Goal: Check status: Check status

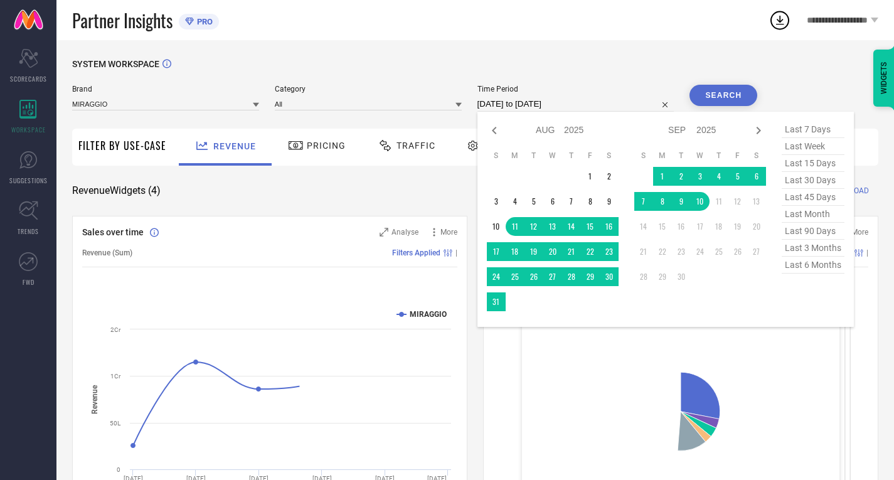
select select "7"
select select "2025"
select select "8"
select select "2025"
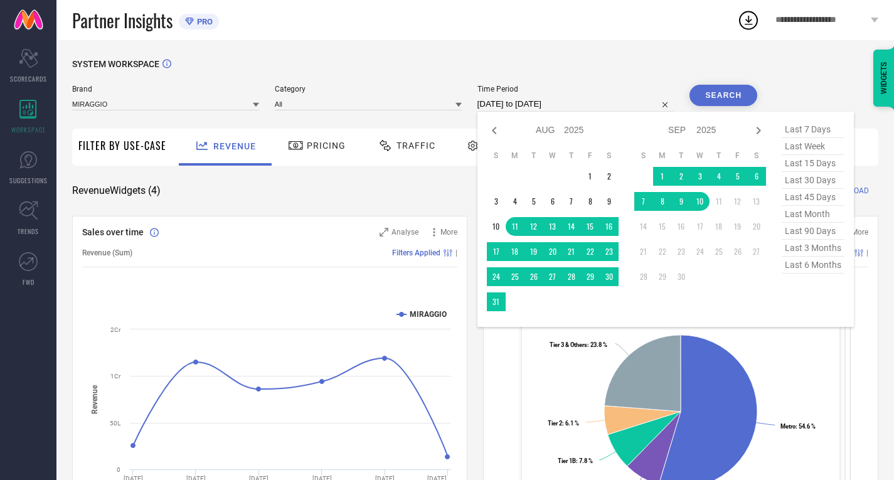
click at [506, 327] on div "Jan Feb Mar Apr May Jun [DATE] Aug Sep Oct Nov [DATE] 2016 2017 2018 2019 2020 …" at bounding box center [665, 219] width 376 height 215
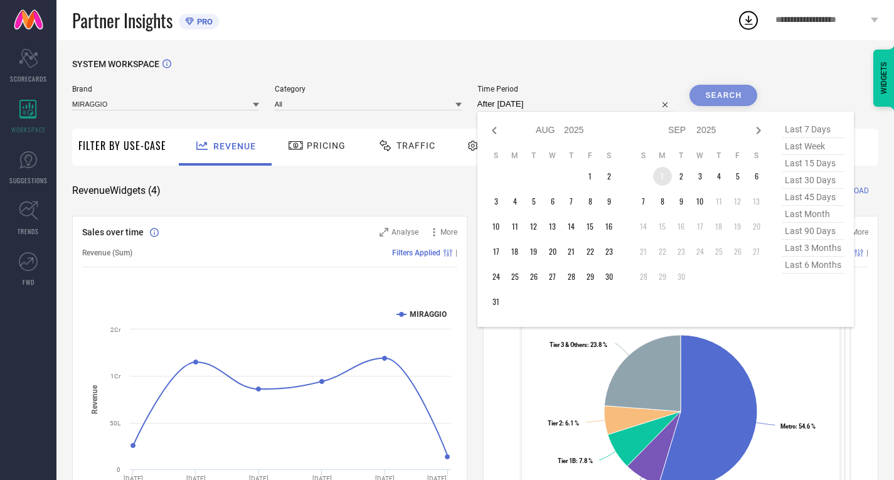
click at [666, 179] on td "1" at bounding box center [662, 176] width 19 height 19
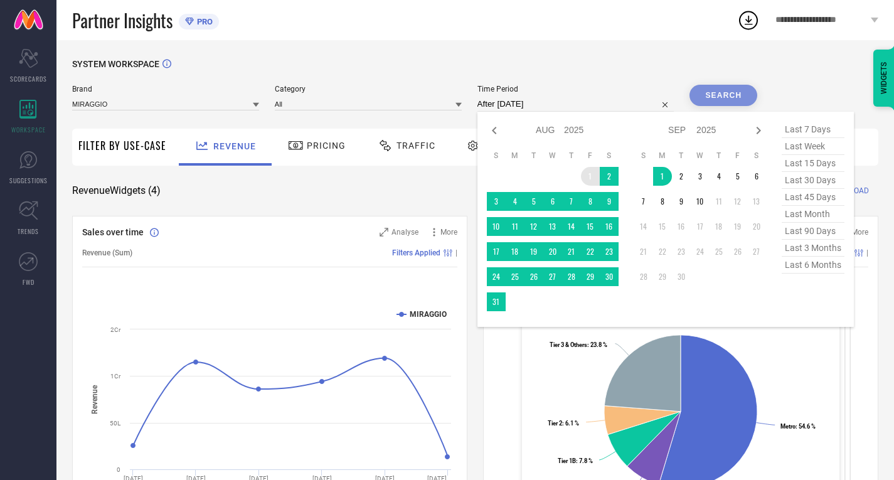
type input "[DATE] to [DATE]"
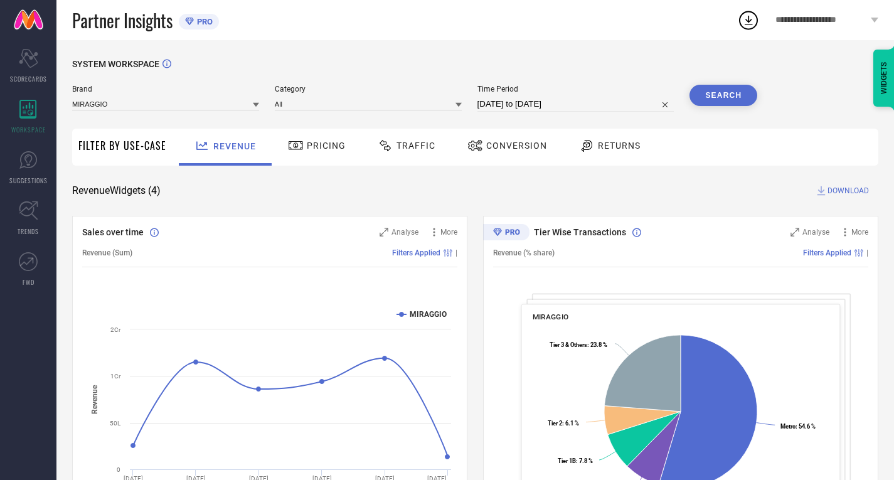
click at [415, 151] on span "Traffic" at bounding box center [416, 146] width 39 height 10
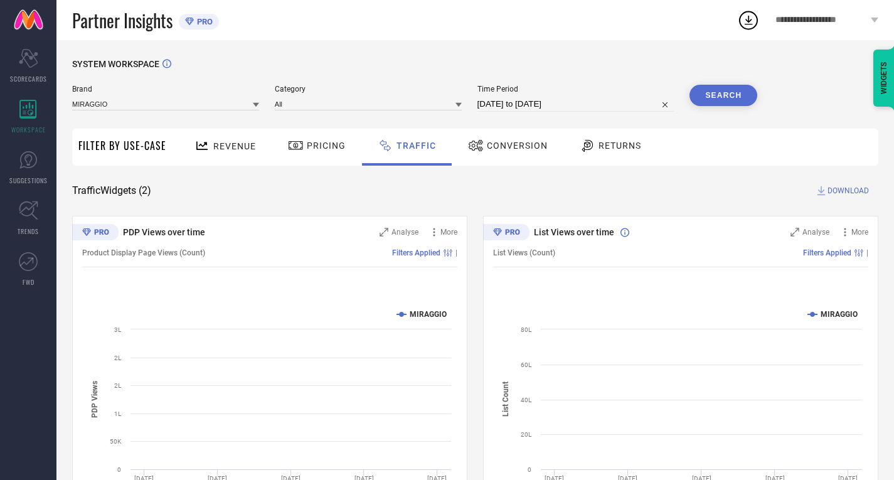
select select "7"
select select "2025"
select select "8"
select select "2025"
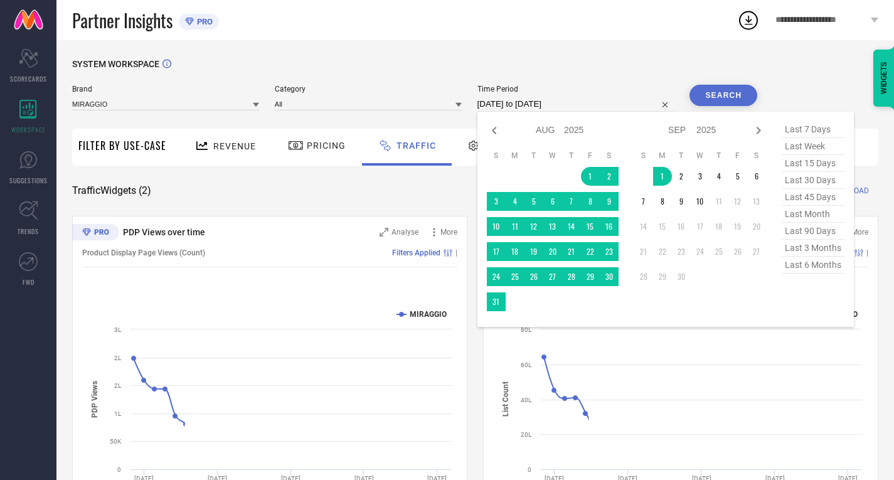
click at [539, 99] on input "[DATE] to [DATE]" at bounding box center [575, 104] width 197 height 15
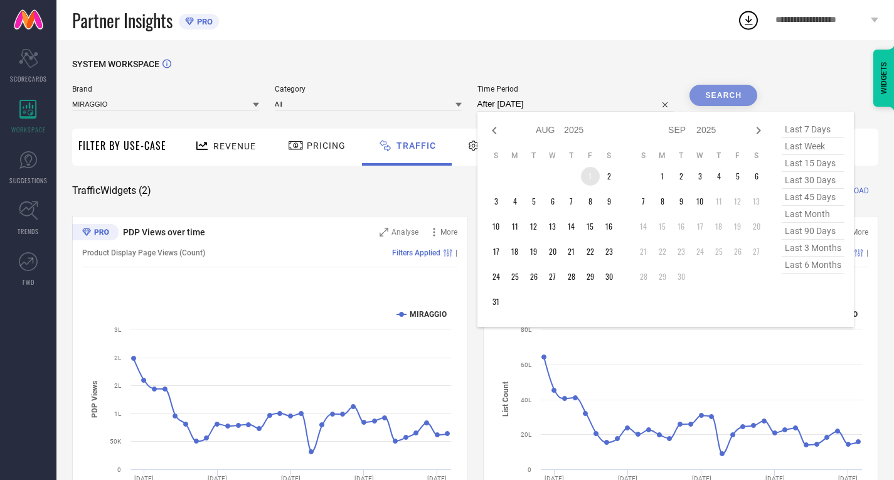
click at [592, 174] on td "1" at bounding box center [590, 176] width 19 height 19
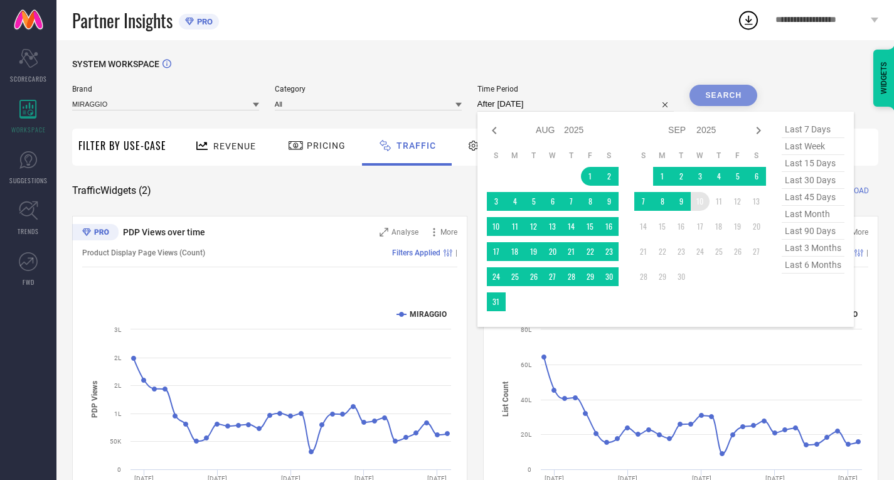
type input "[DATE] to [DATE]"
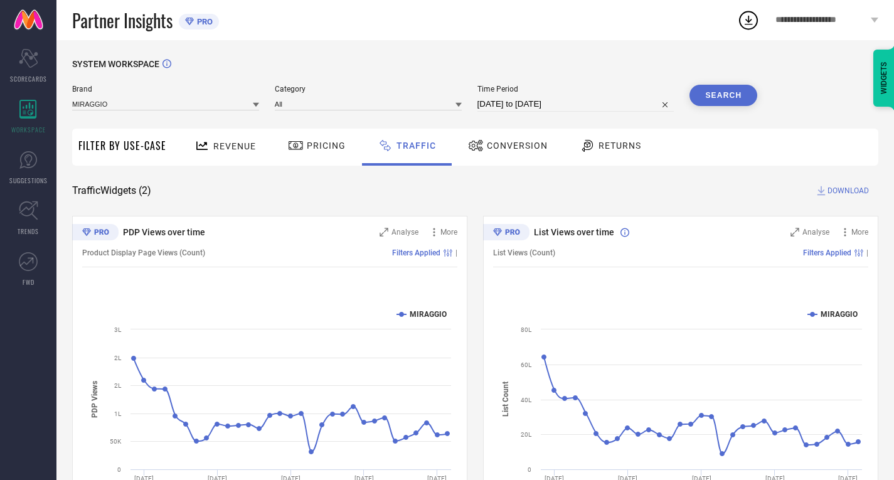
click at [720, 90] on button "Search" at bounding box center [724, 95] width 68 height 21
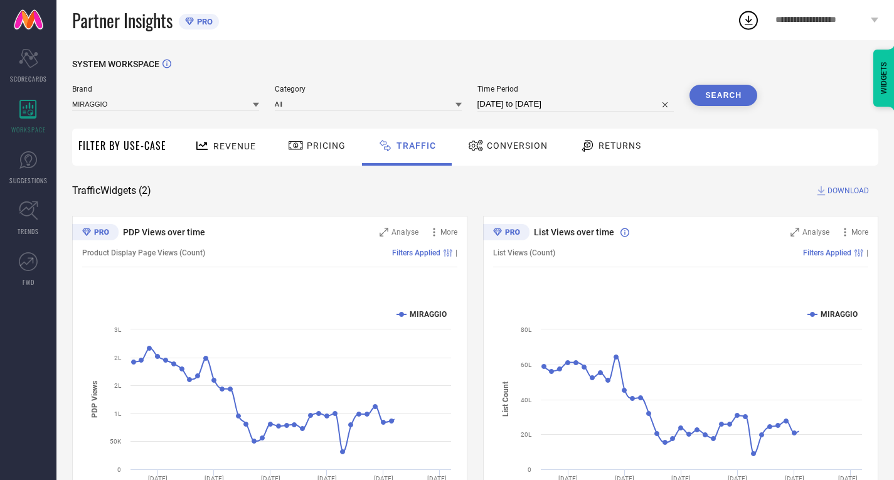
scroll to position [69, 0]
